Goal: Navigation & Orientation: Understand site structure

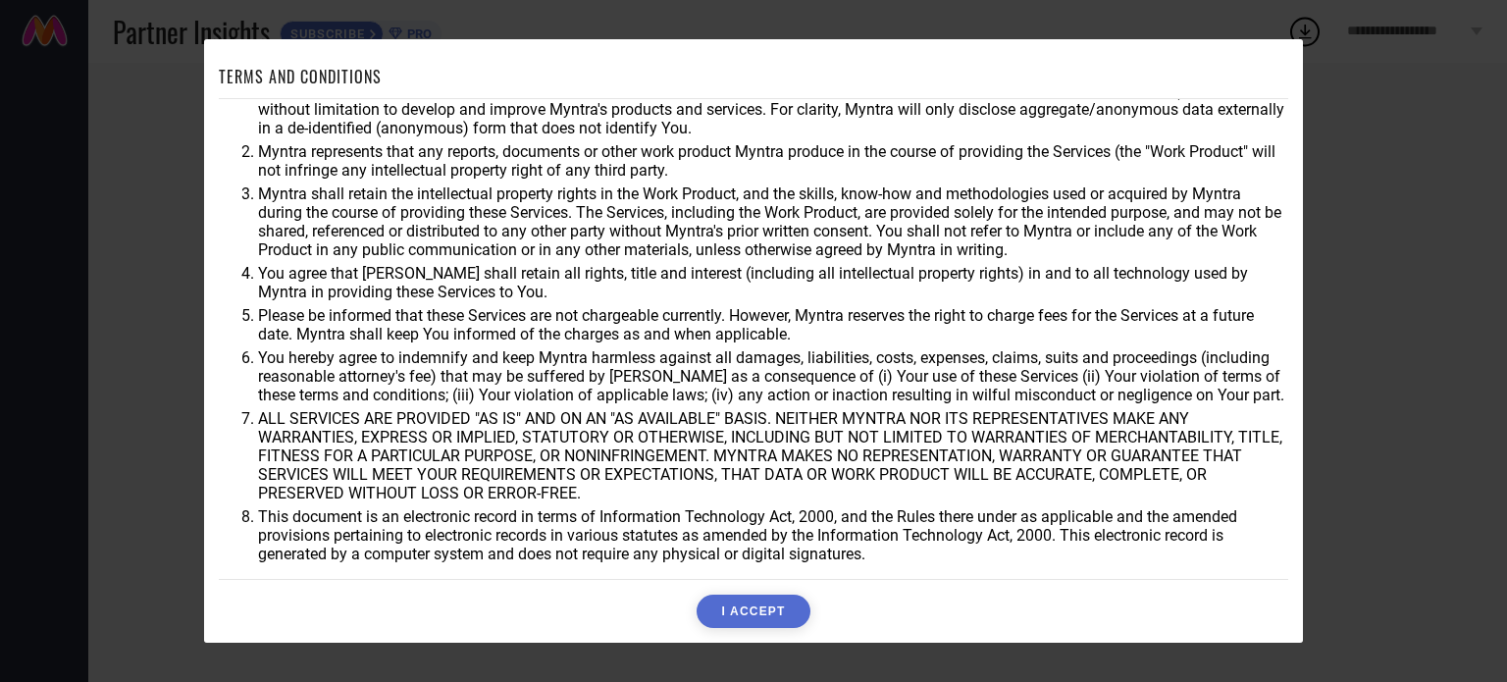
scroll to position [57, 0]
click at [740, 607] on button "I ACCEPT" at bounding box center [753, 611] width 113 height 33
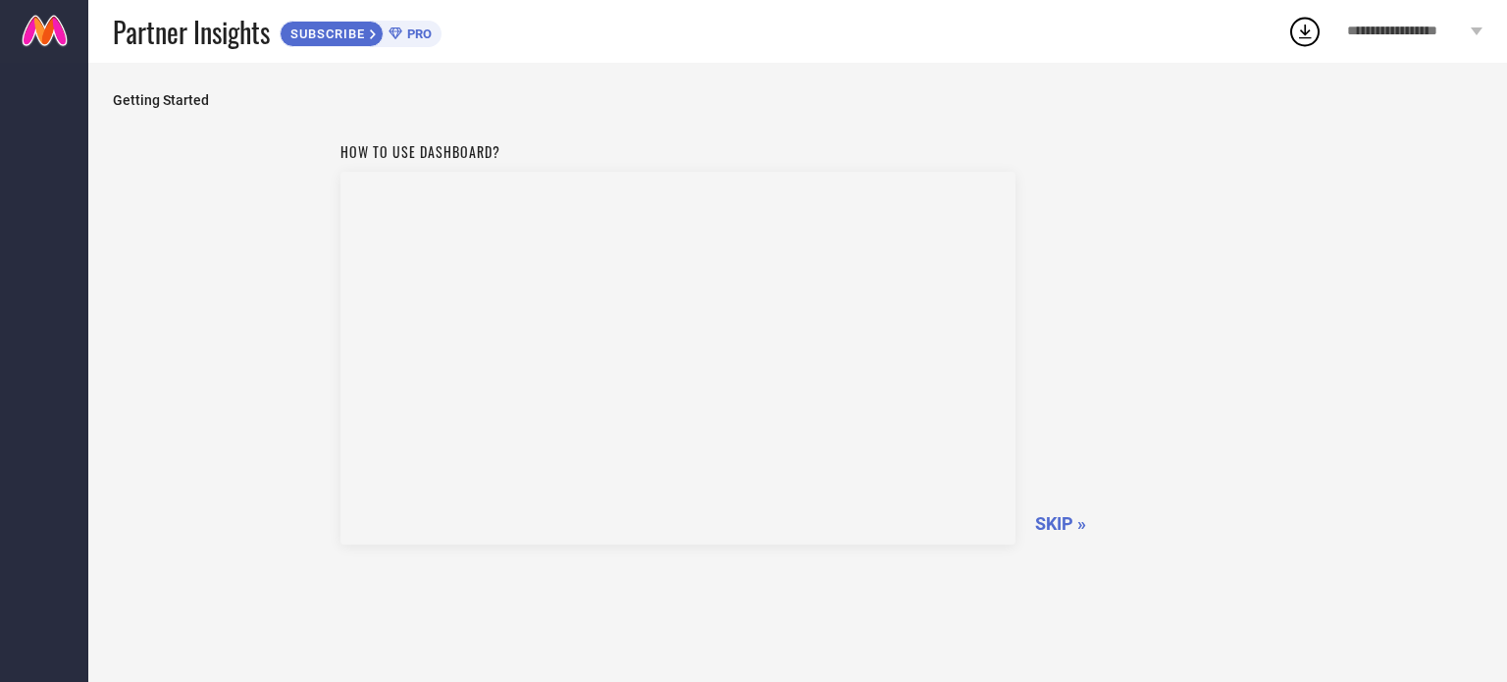
click at [1068, 524] on span "SKIP »" at bounding box center [1060, 523] width 51 height 21
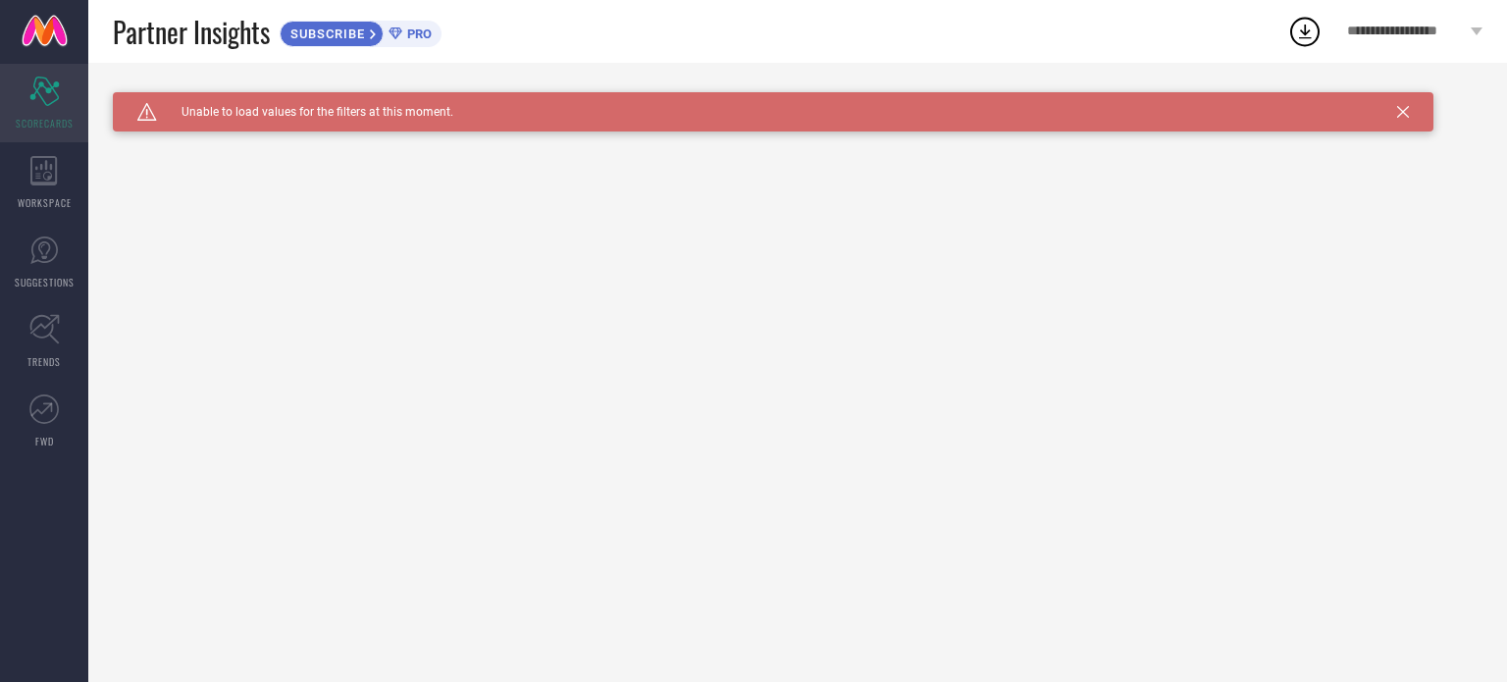
click at [38, 105] on div "Scorecard SCORECARDS" at bounding box center [44, 103] width 88 height 79
click at [72, 148] on div "WORKSPACE" at bounding box center [44, 182] width 88 height 79
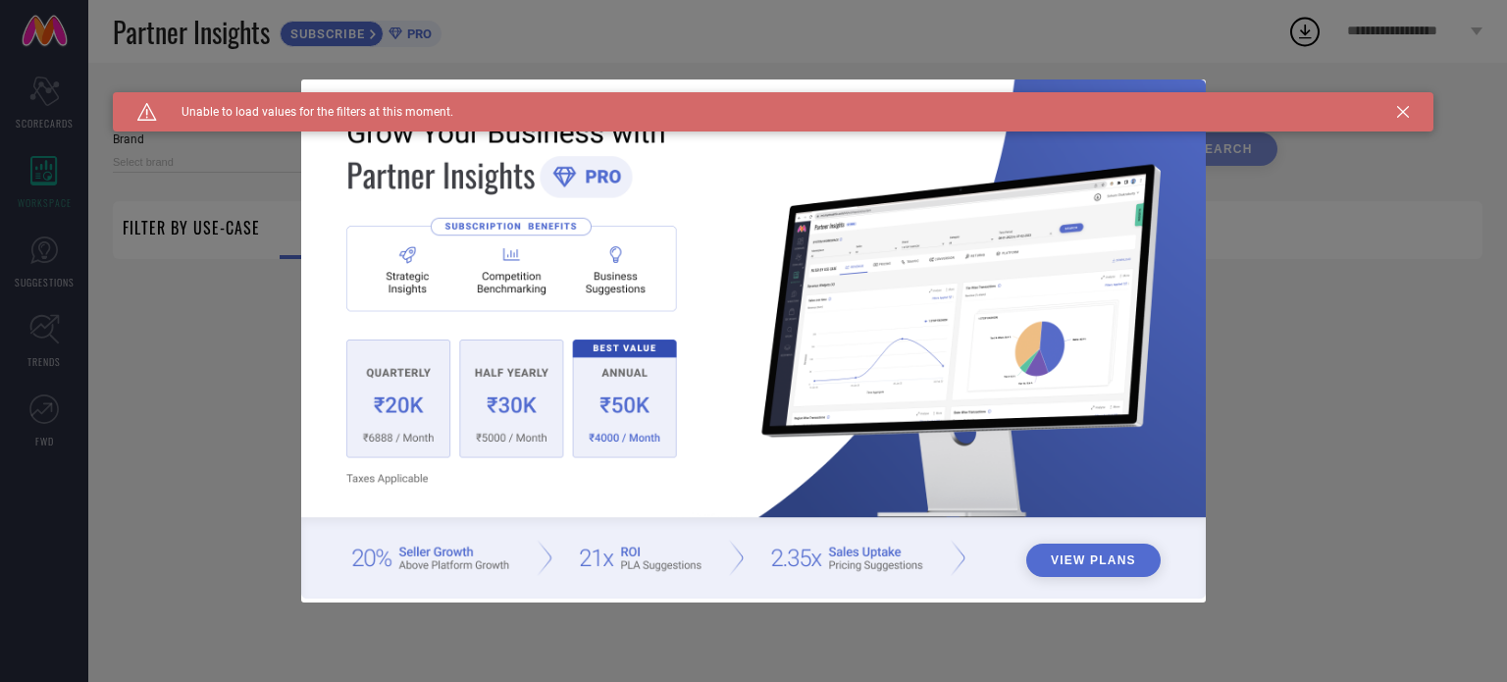
type input "1 STOP FASHION"
type input "All"
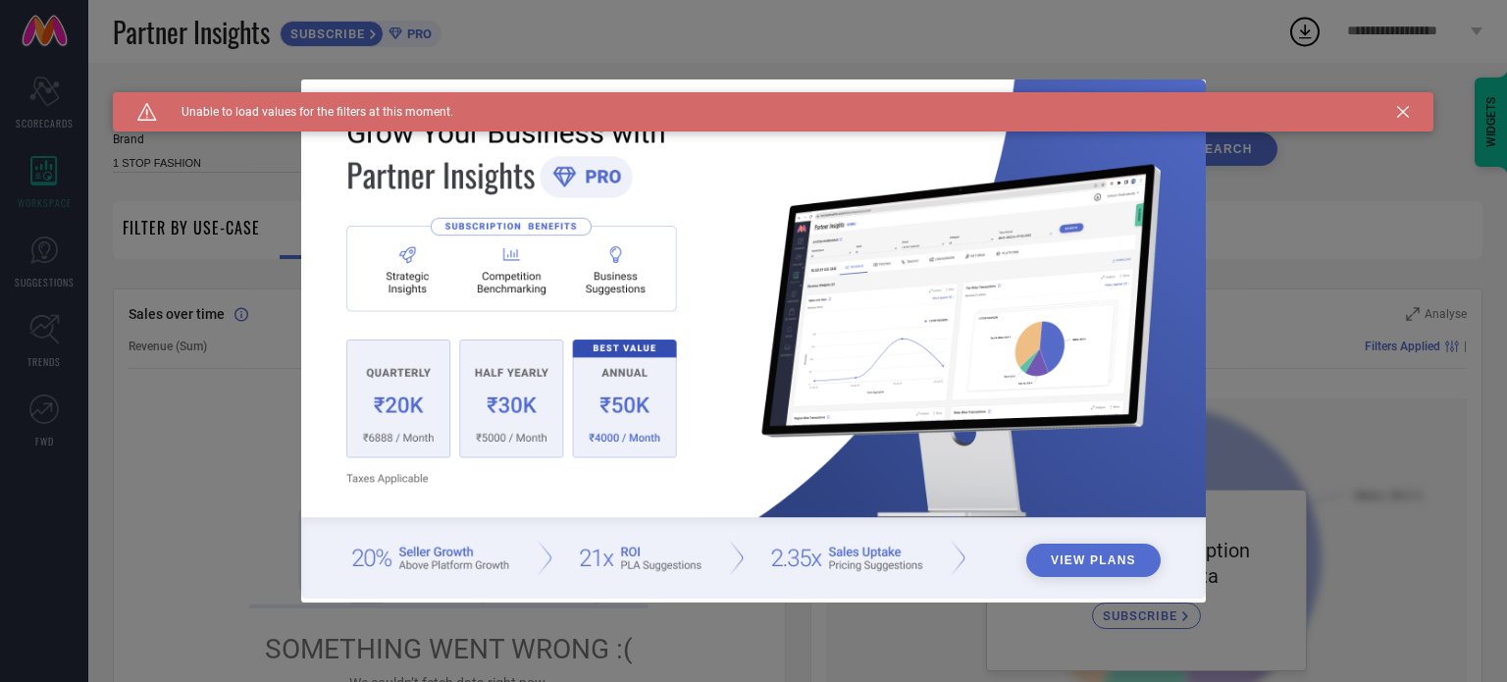
click at [1100, 561] on button "View Plans" at bounding box center [1093, 560] width 134 height 33
click at [30, 236] on div "View Plans" at bounding box center [753, 341] width 1507 height 682
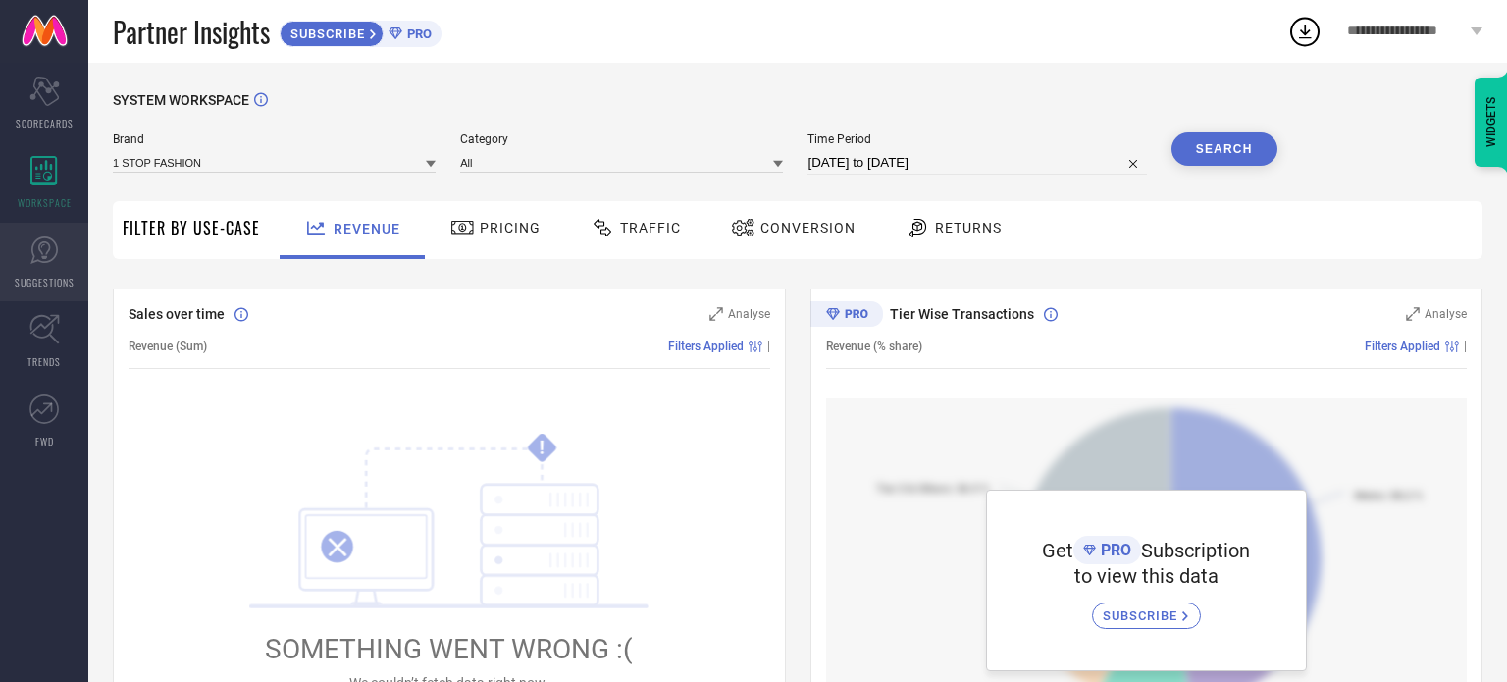
click at [56, 272] on link "SUGGESTIONS" at bounding box center [44, 262] width 88 height 79
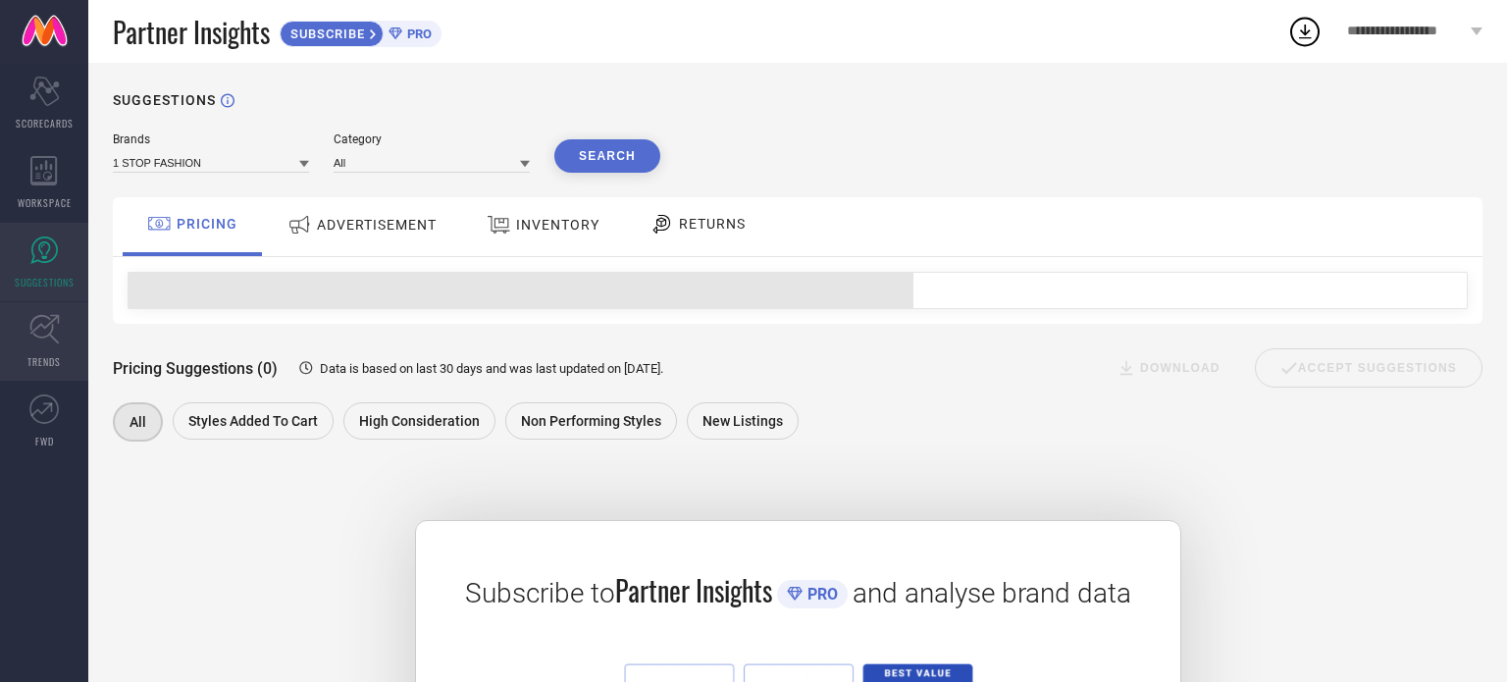
click at [47, 373] on link "TRENDS" at bounding box center [44, 341] width 88 height 79
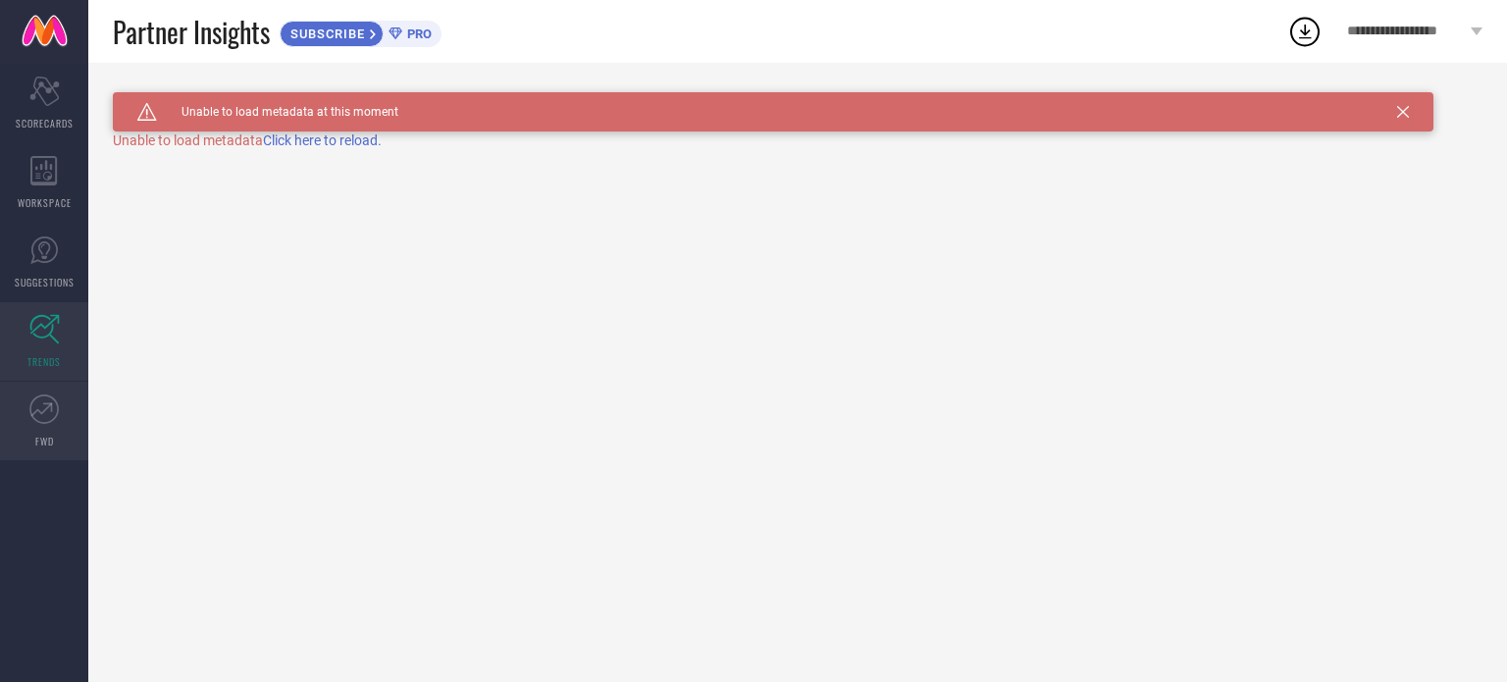
click at [29, 426] on link "FWD" at bounding box center [44, 421] width 88 height 79
